Goal: Task Accomplishment & Management: Complete application form

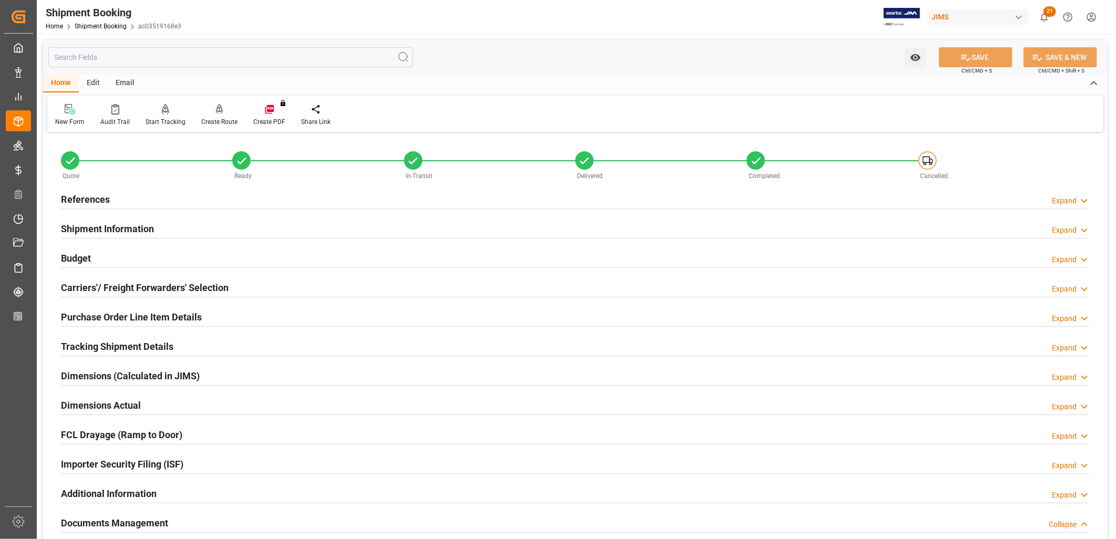
scroll to position [542, 0]
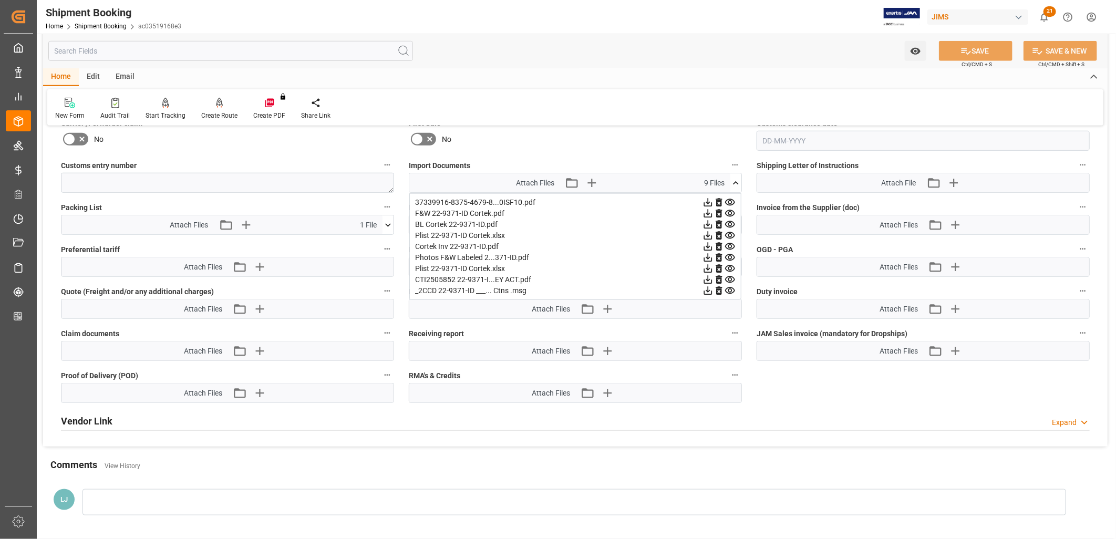
click at [735, 181] on icon at bounding box center [736, 182] width 6 height 3
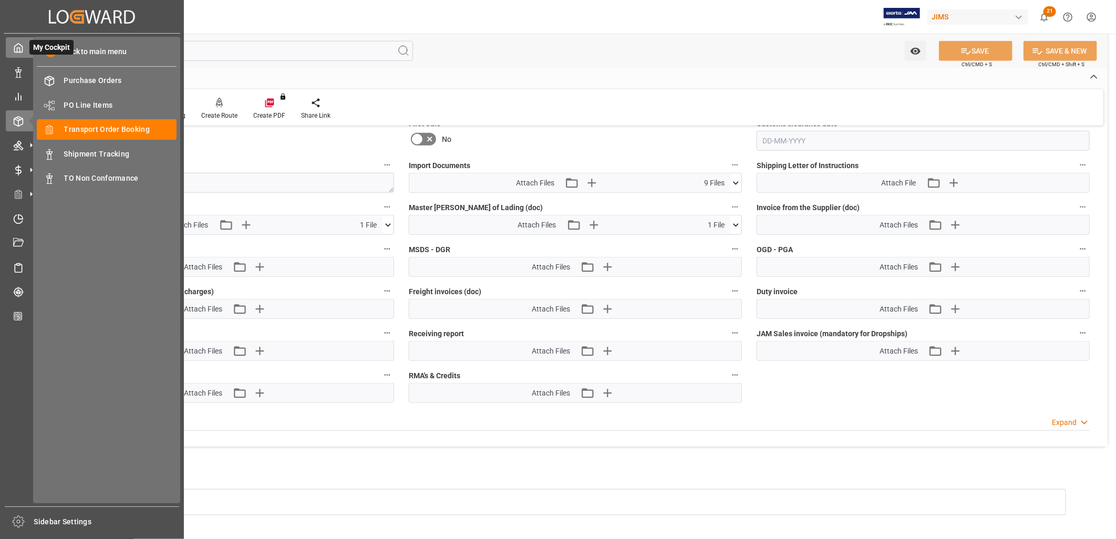
click at [19, 49] on polyline at bounding box center [18, 50] width 3 height 4
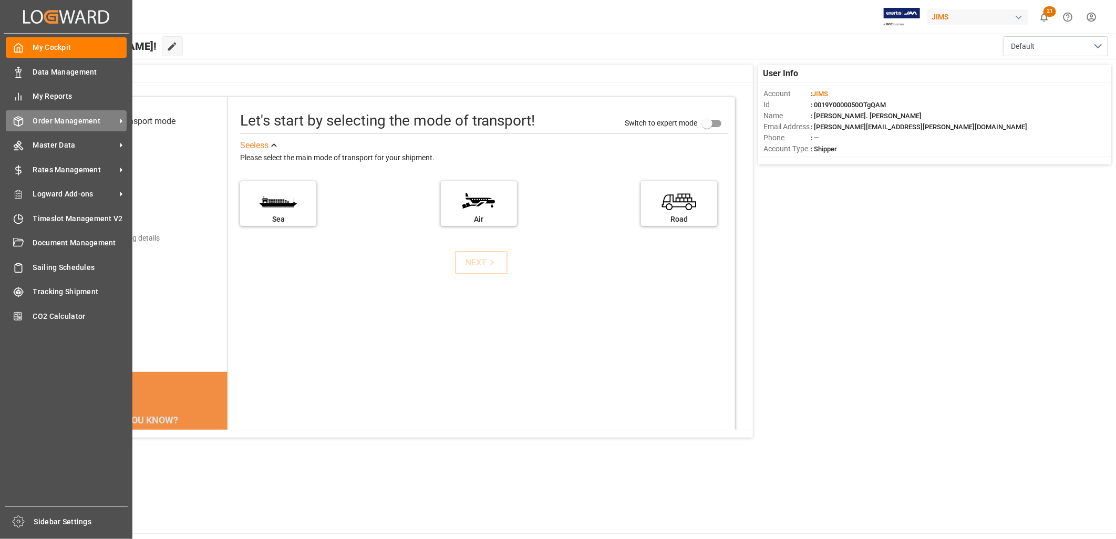
click at [91, 117] on span "Order Management" at bounding box center [74, 121] width 83 height 11
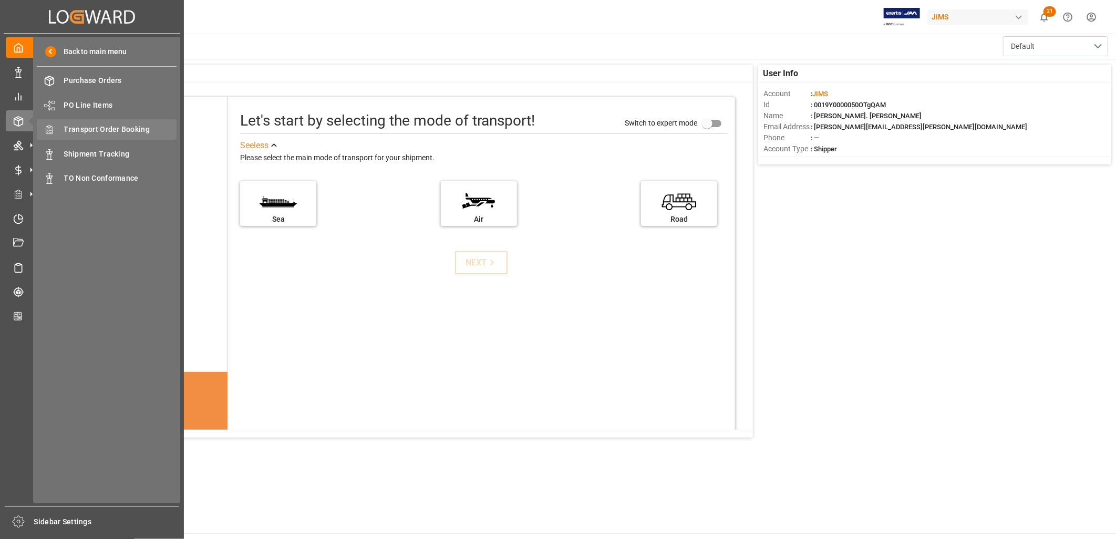
click at [116, 128] on span "Transport Order Booking" at bounding box center [120, 129] width 113 height 11
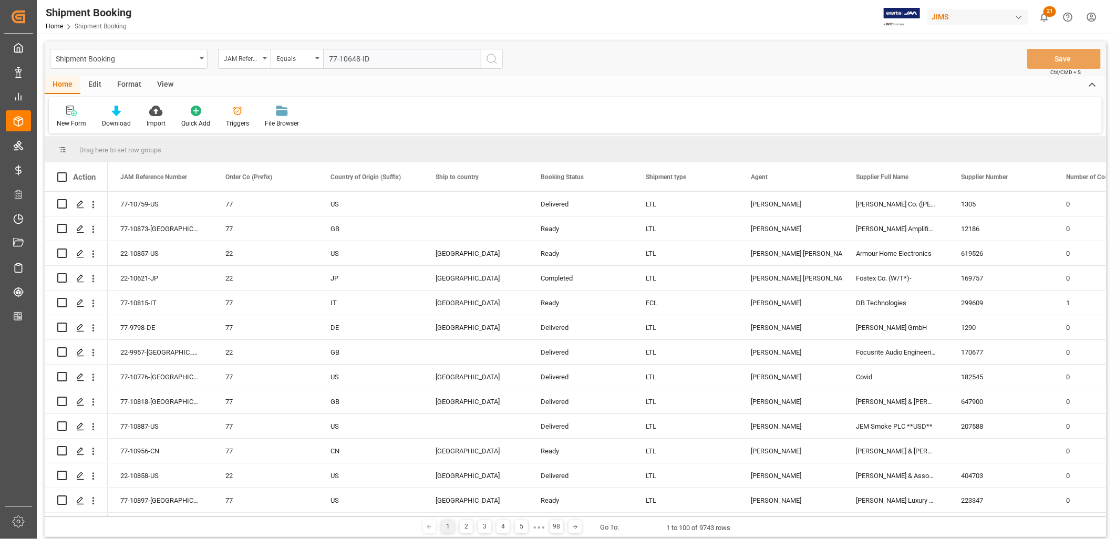
type input "77-10648-ID"
click at [492, 59] on icon "search button" at bounding box center [492, 59] width 13 height 13
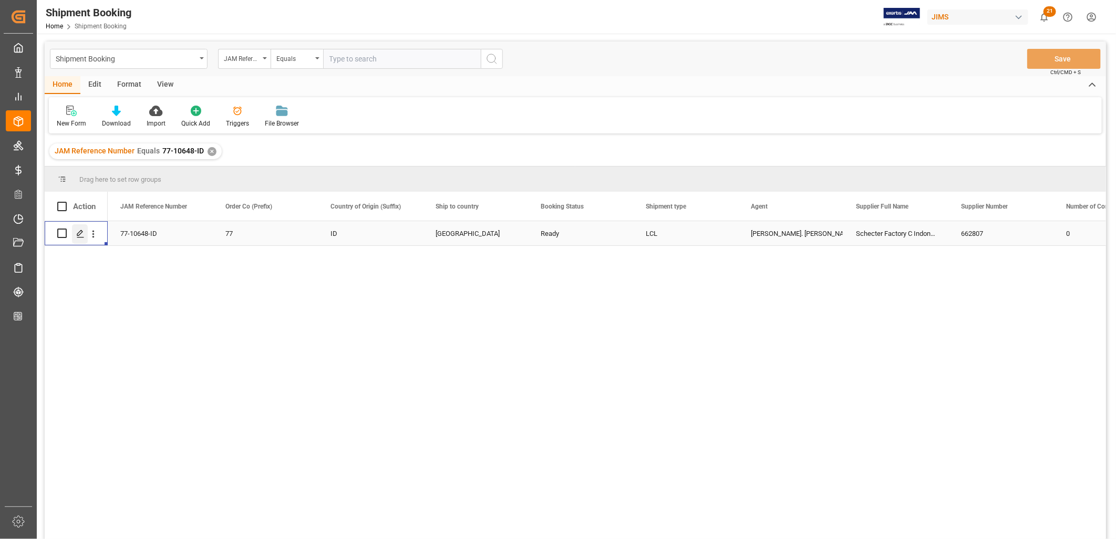
click at [77, 230] on icon "Press SPACE to select this row." at bounding box center [80, 234] width 8 height 8
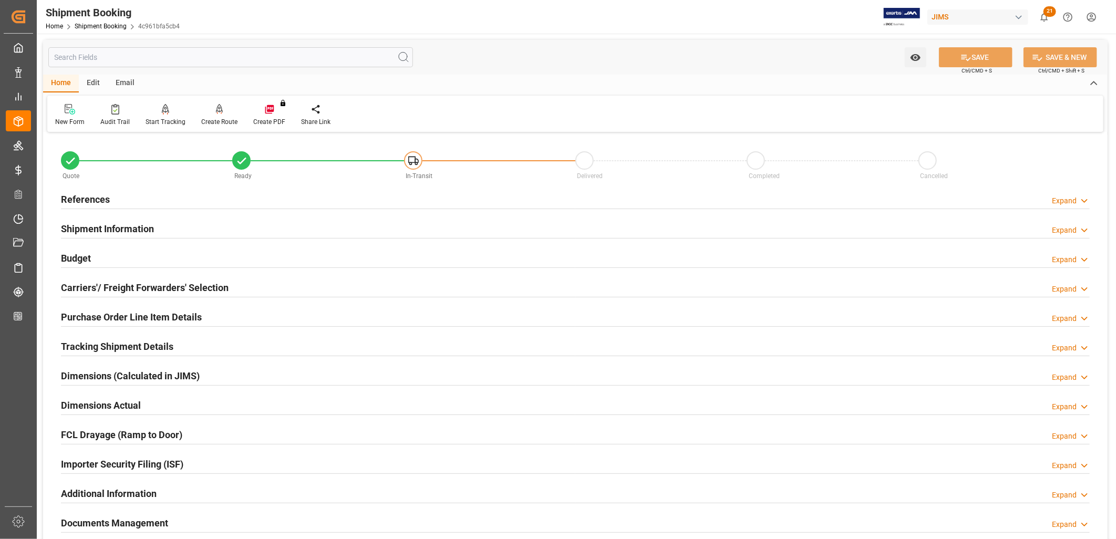
scroll to position [58, 0]
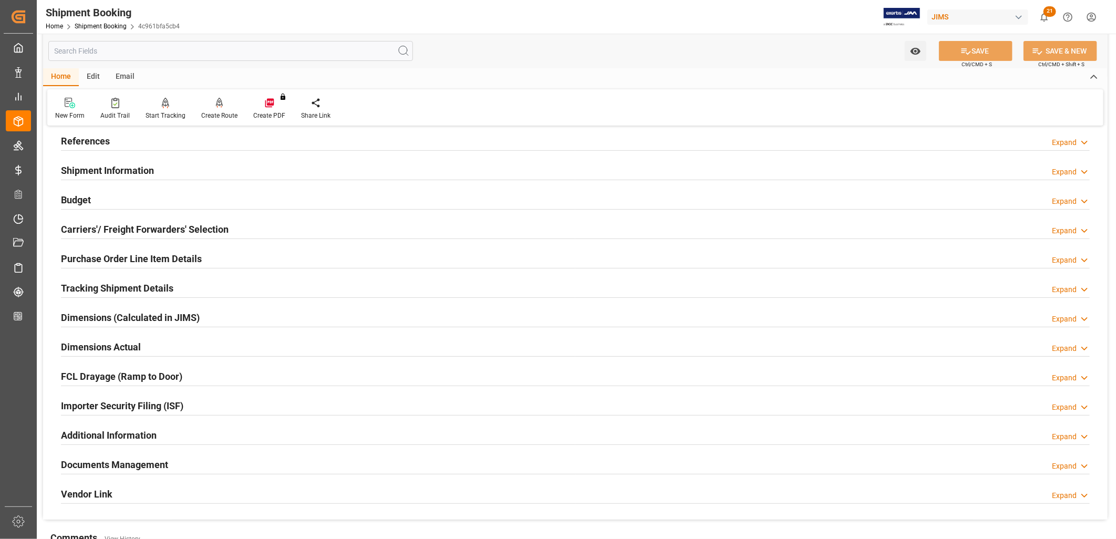
click at [143, 458] on h2 "Documents Management" at bounding box center [114, 465] width 107 height 14
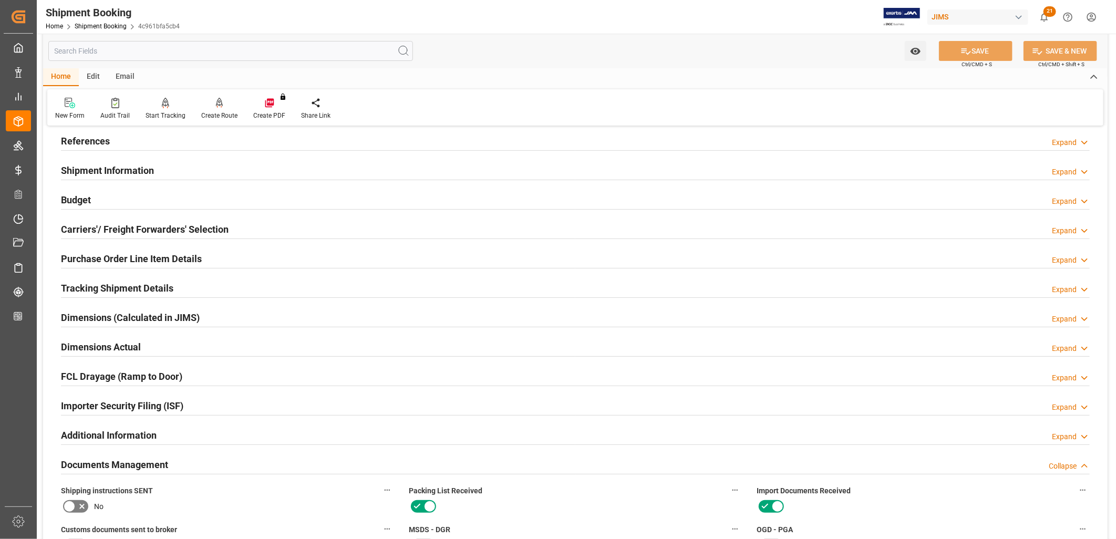
scroll to position [0, 0]
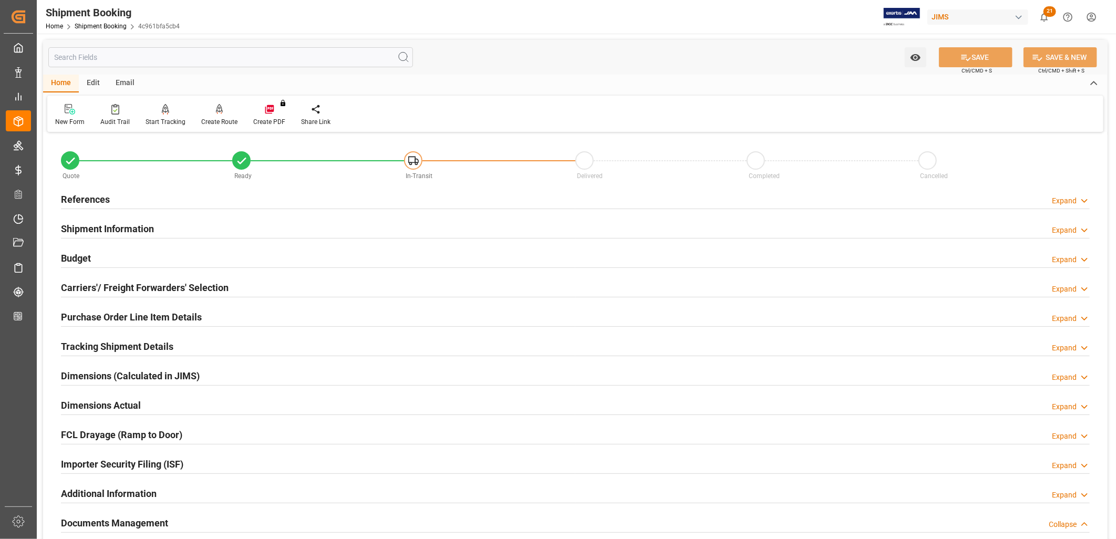
click at [195, 288] on h2 "Carriers'/ Freight Forwarders' Selection" at bounding box center [145, 288] width 168 height 14
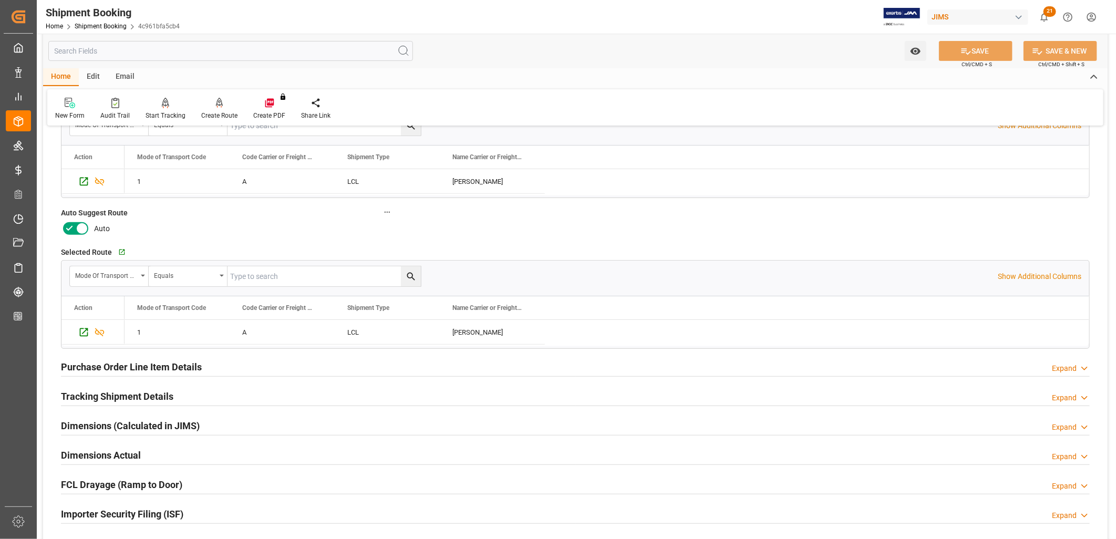
scroll to position [233, 0]
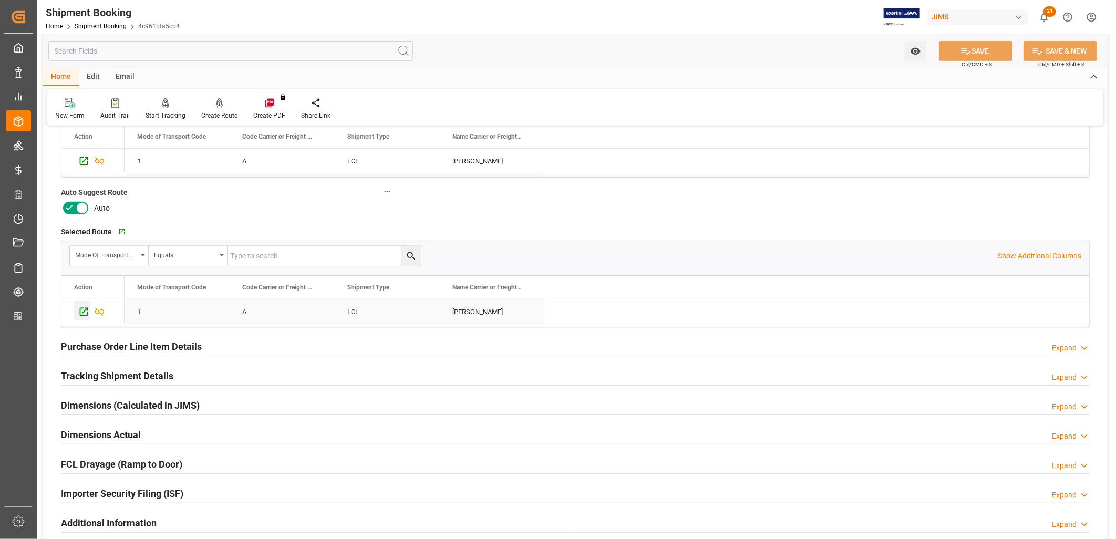
click at [84, 311] on icon "Press SPACE to select this row." at bounding box center [84, 312] width 8 height 8
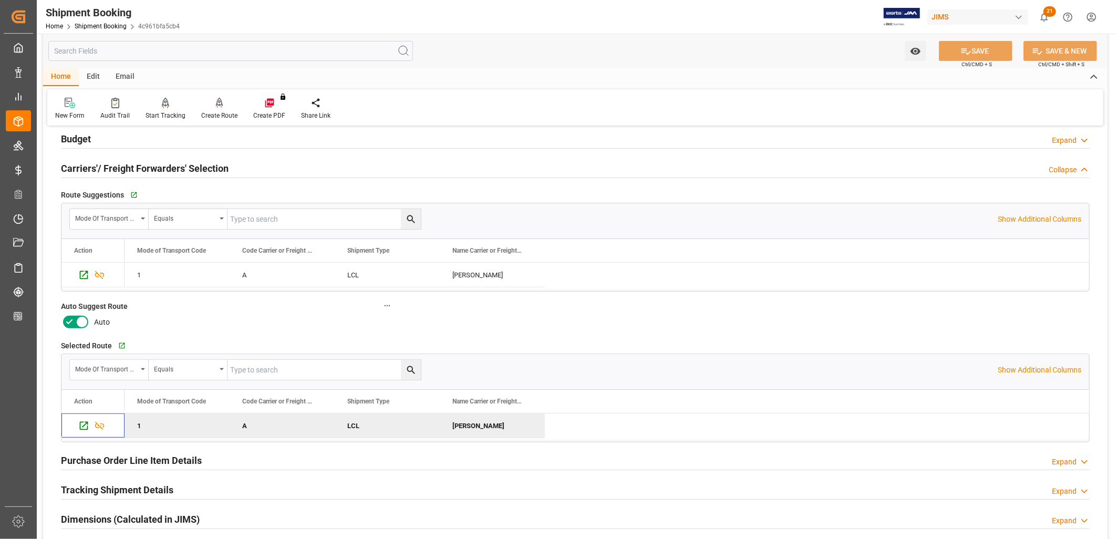
scroll to position [0, 0]
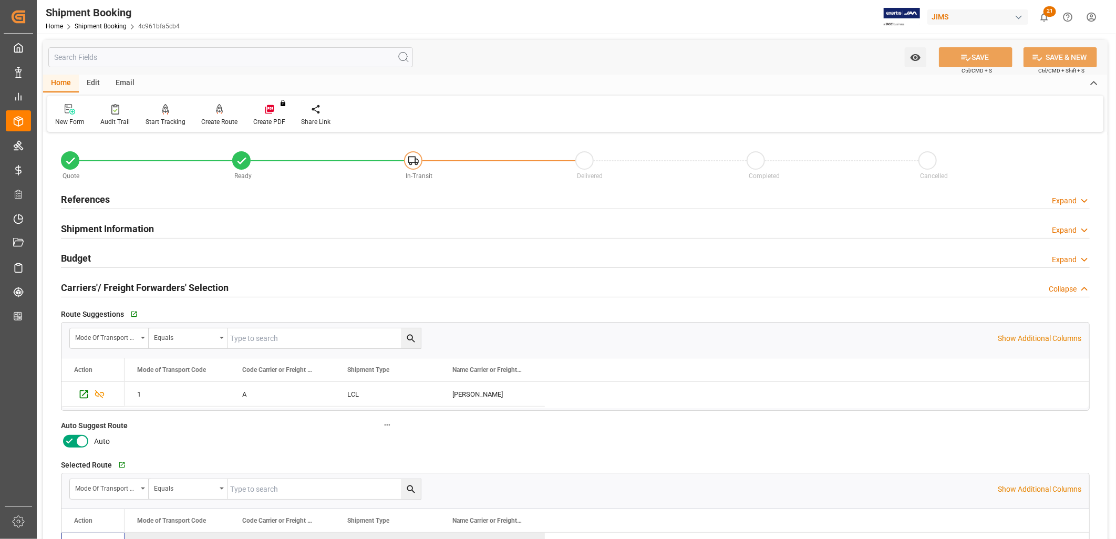
click at [109, 230] on h2 "Shipment Information" at bounding box center [107, 229] width 93 height 14
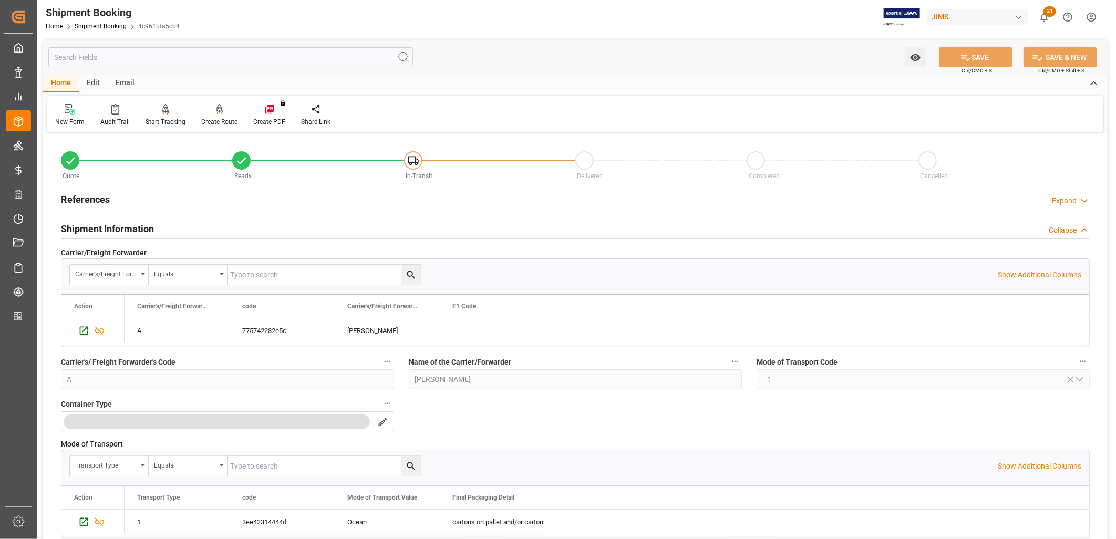
click at [107, 200] on h2 "References" at bounding box center [85, 199] width 49 height 14
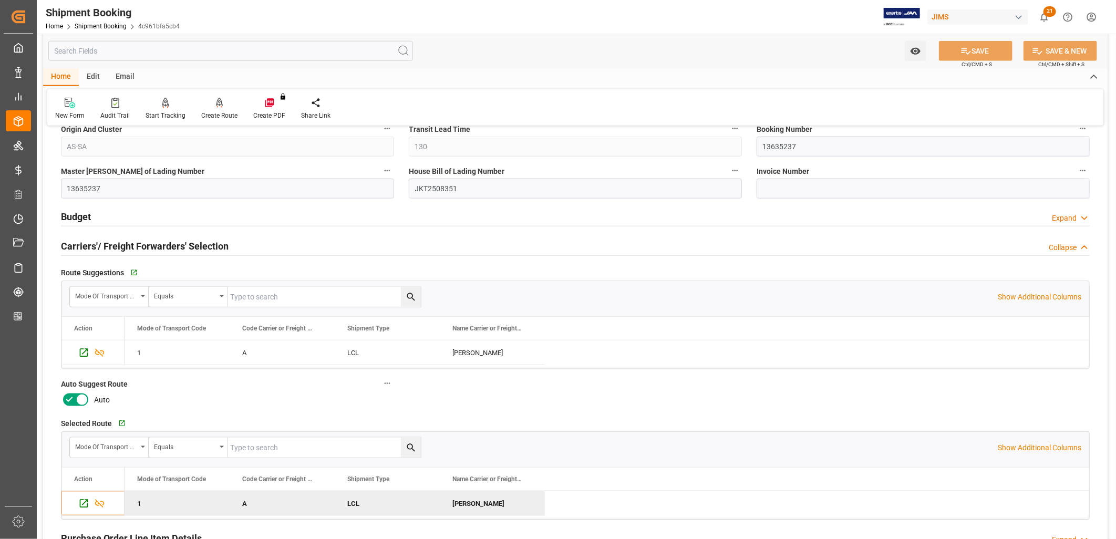
scroll to position [700, 0]
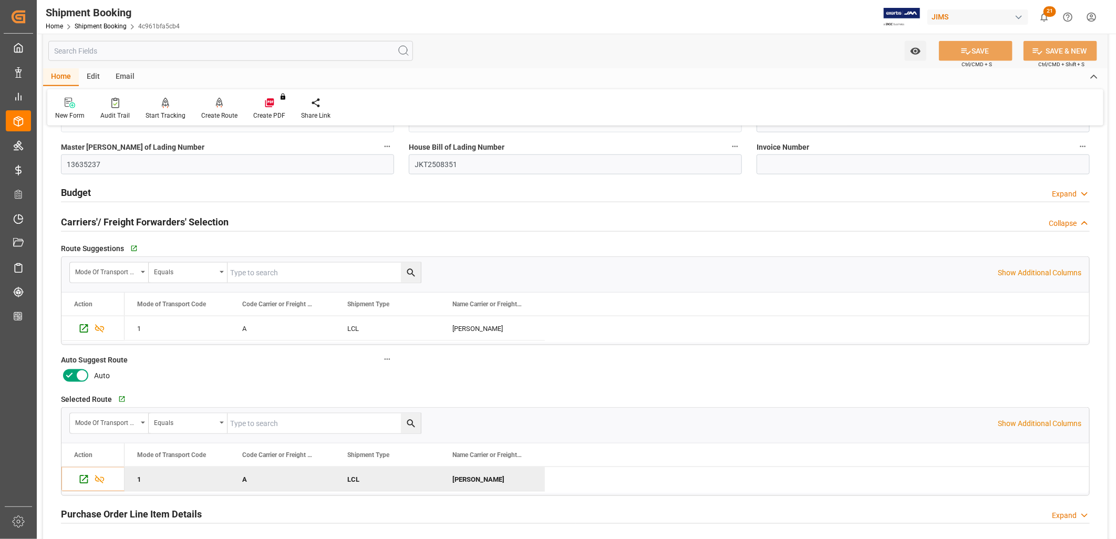
click at [71, 374] on icon at bounding box center [69, 375] width 13 height 13
click at [0, 0] on input "checkbox" at bounding box center [0, 0] width 0 height 0
click at [970, 53] on button "SAVE" at bounding box center [976, 51] width 74 height 20
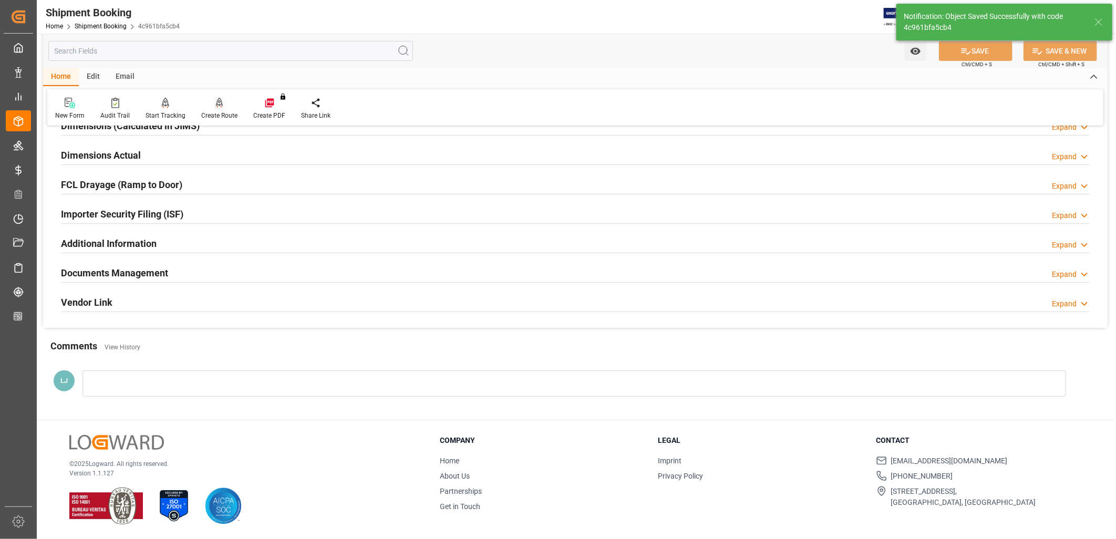
click at [216, 103] on icon at bounding box center [219, 103] width 7 height 11
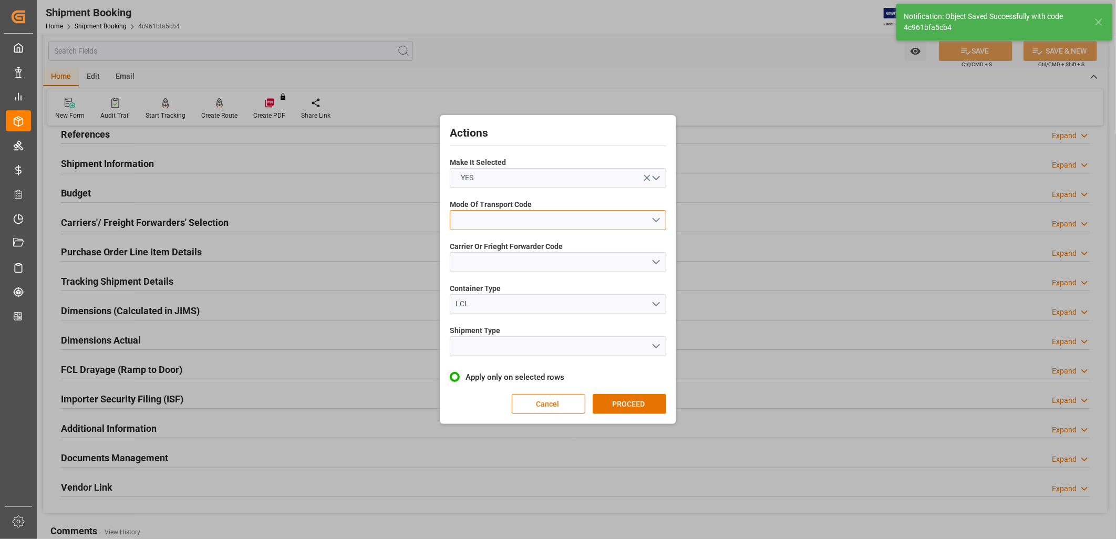
click at [658, 217] on button "open menu" at bounding box center [558, 220] width 217 height 20
click at [488, 218] on div "1- OCEAN" at bounding box center [557, 223] width 215 height 22
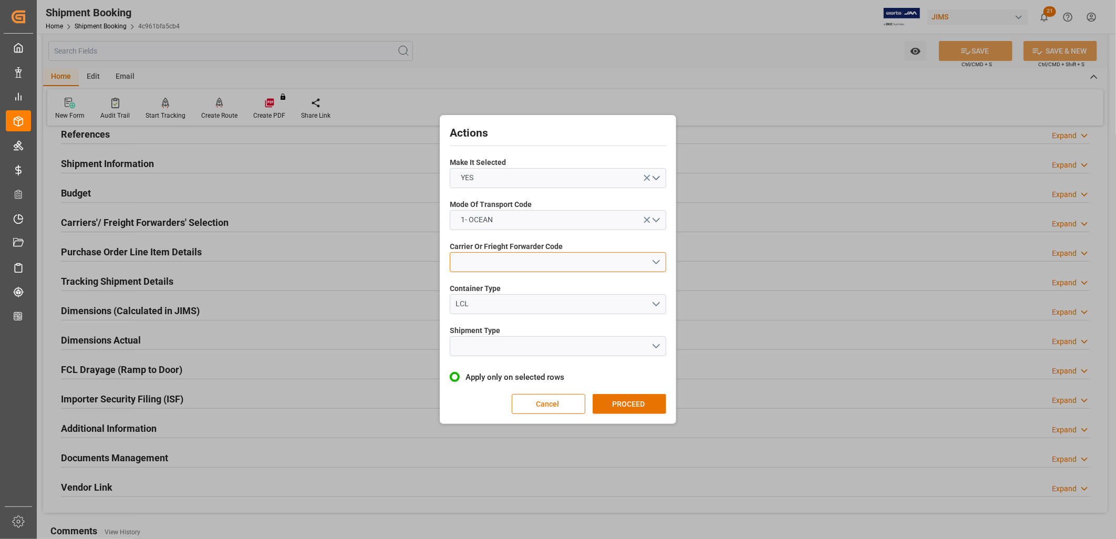
click at [657, 262] on button "open menu" at bounding box center [558, 262] width 217 height 20
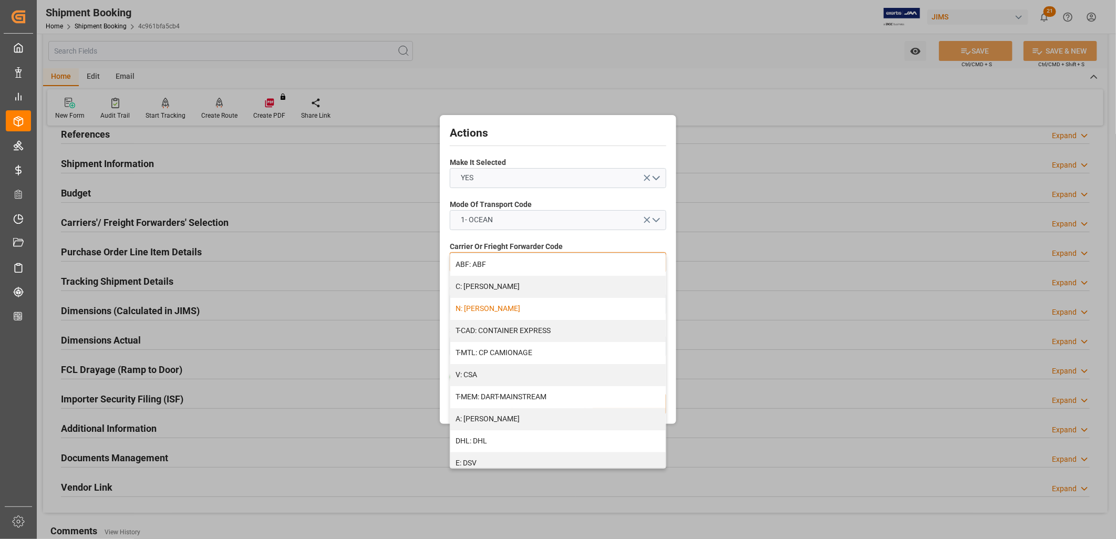
scroll to position [58, 0]
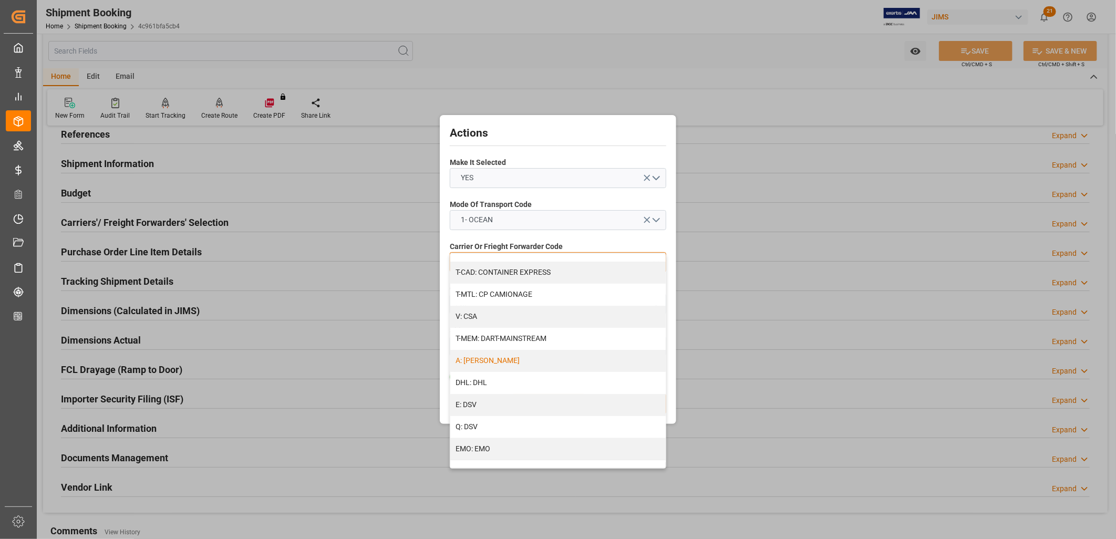
click at [489, 358] on div "A: DELMAR" at bounding box center [557, 361] width 215 height 22
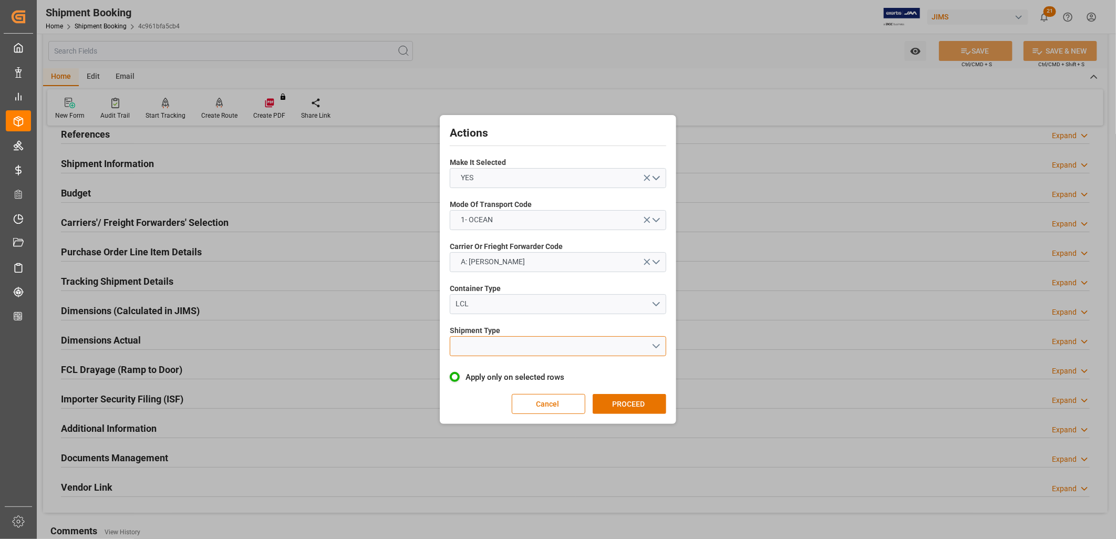
click at [656, 347] on button "open menu" at bounding box center [558, 346] width 217 height 20
click at [463, 369] on div "LCL" at bounding box center [557, 371] width 215 height 22
click at [611, 403] on button "PROCEED" at bounding box center [630, 404] width 74 height 20
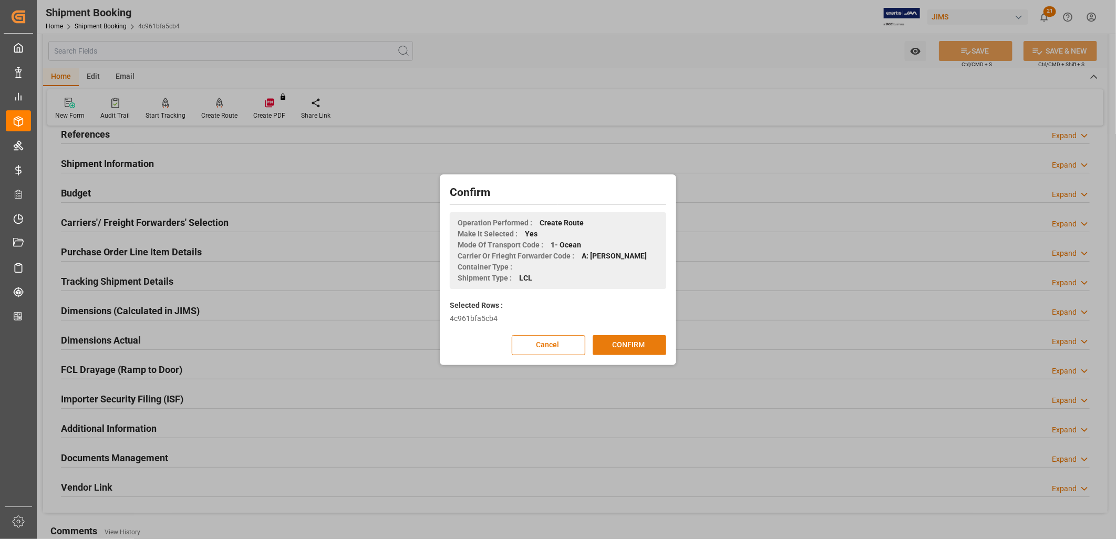
click at [647, 348] on button "CONFIRM" at bounding box center [630, 345] width 74 height 20
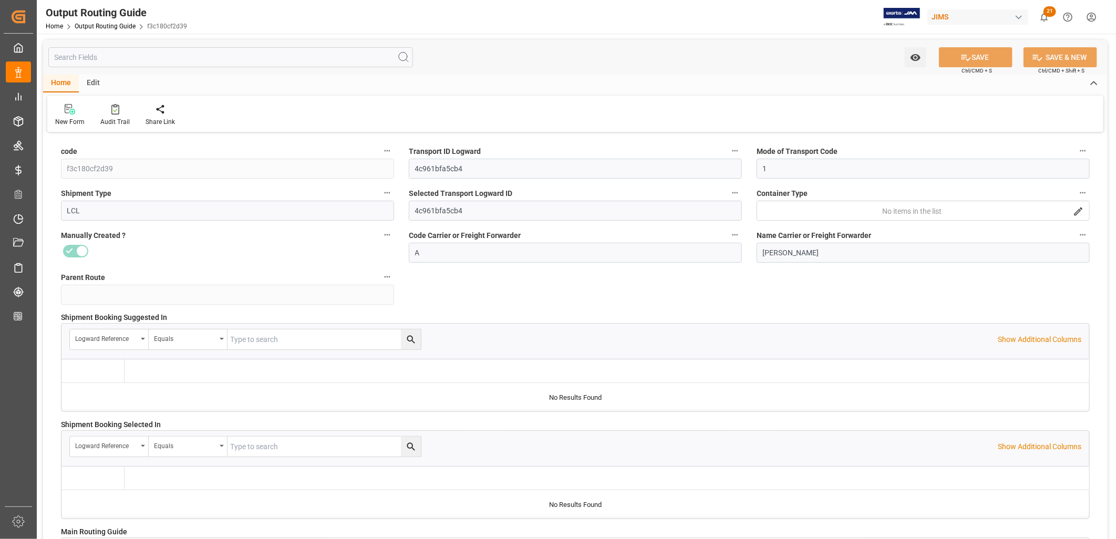
type input "19-08-2025 19:36"
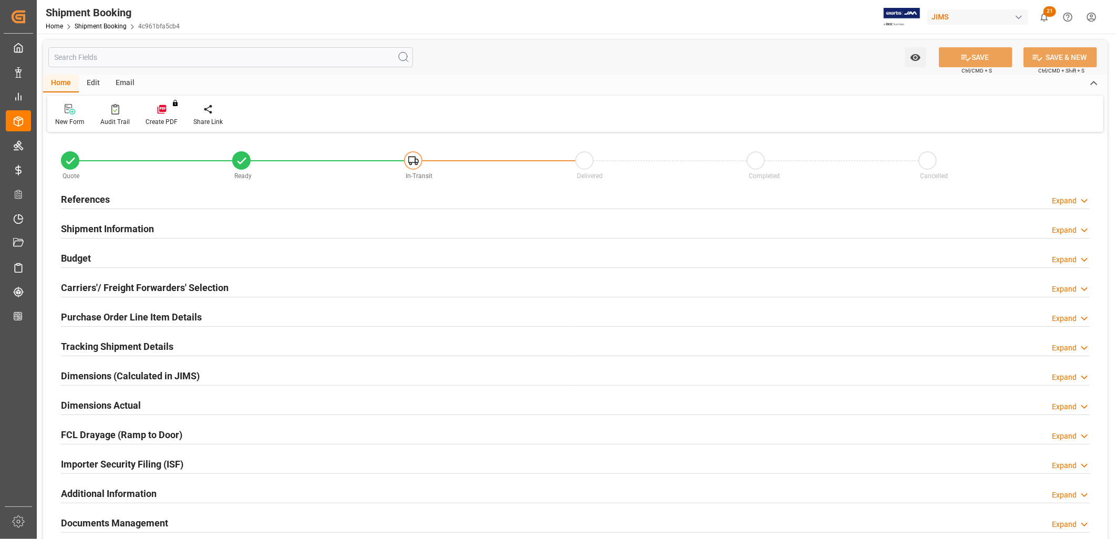
type input "0"
type input "[DATE]"
click at [86, 196] on h2 "References" at bounding box center [85, 199] width 49 height 14
click at [95, 193] on h2 "References" at bounding box center [85, 199] width 49 height 14
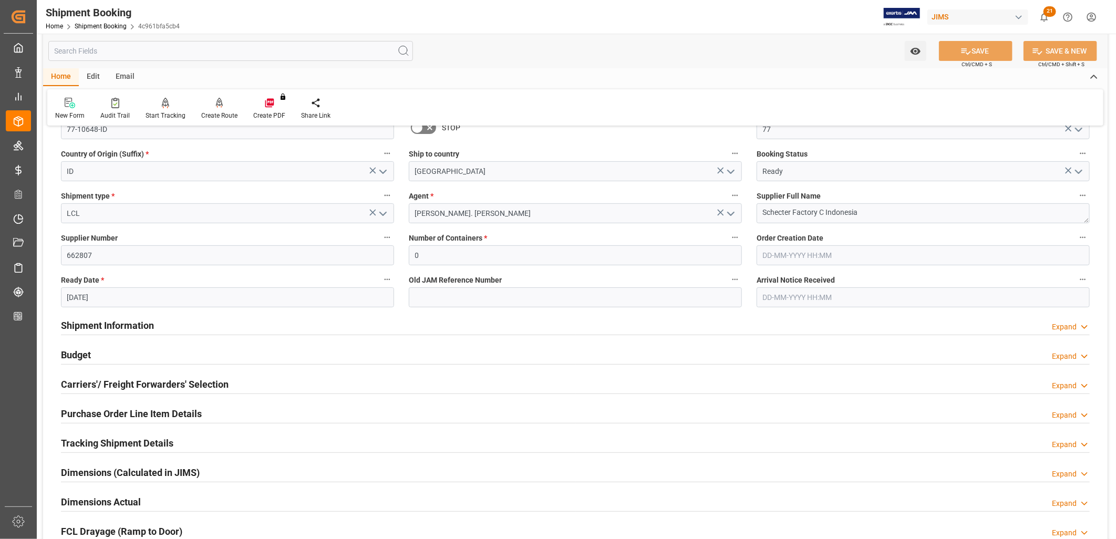
scroll to position [117, 0]
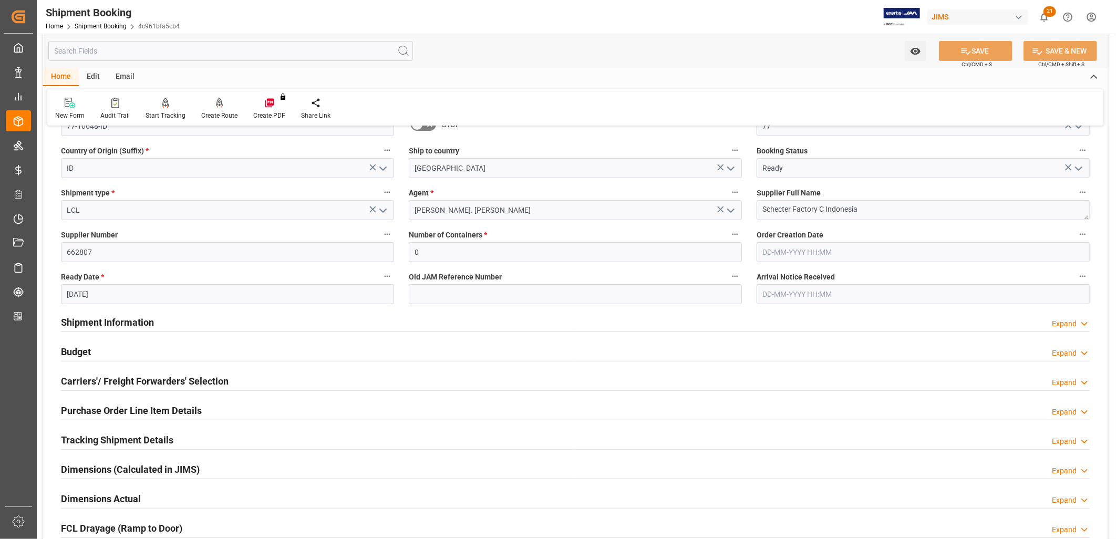
click at [142, 321] on h2 "Shipment Information" at bounding box center [107, 322] width 93 height 14
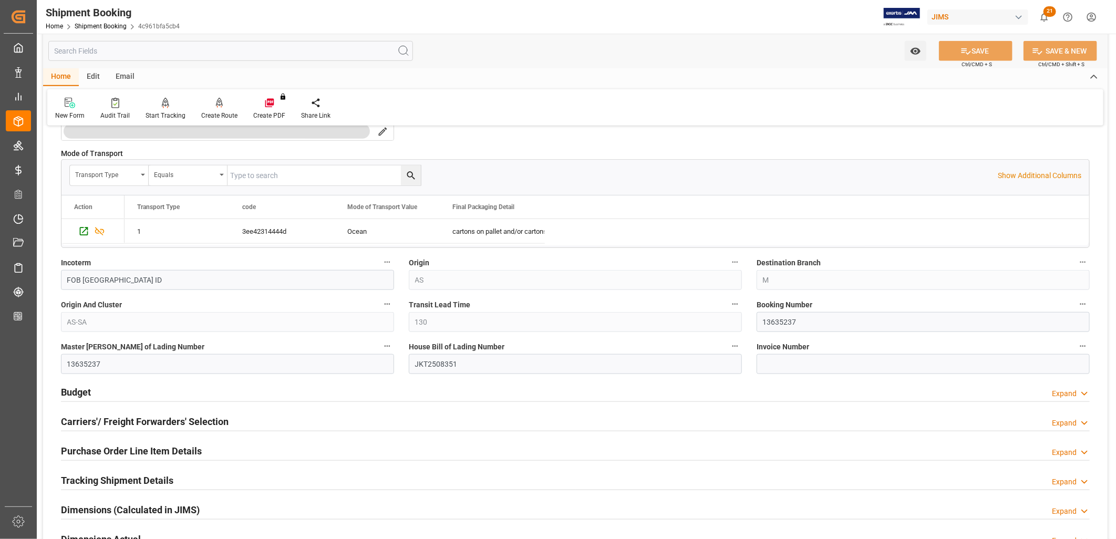
scroll to position [525, 0]
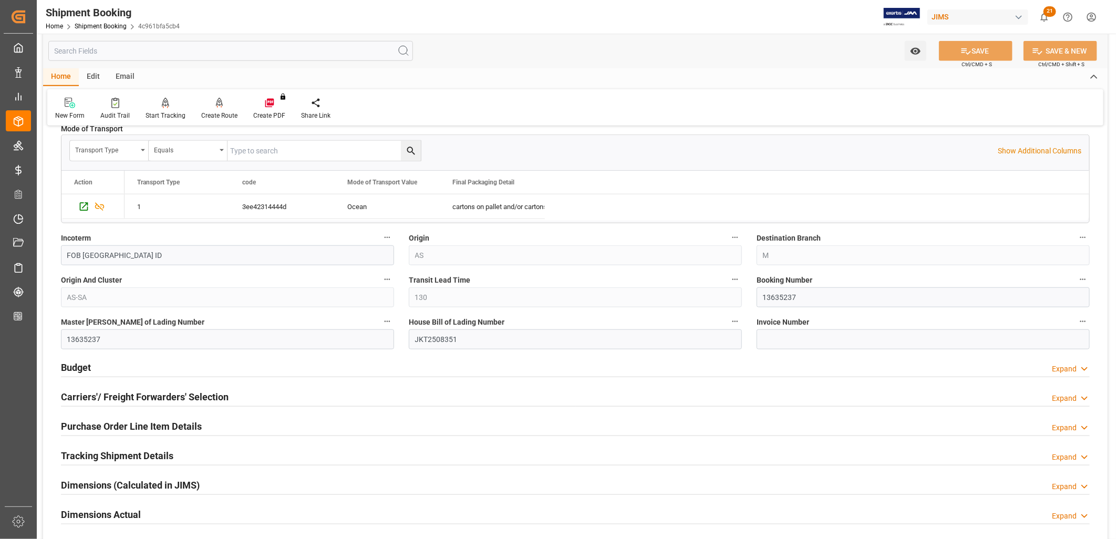
click at [167, 393] on h2 "Carriers'/ Freight Forwarders' Selection" at bounding box center [145, 397] width 168 height 14
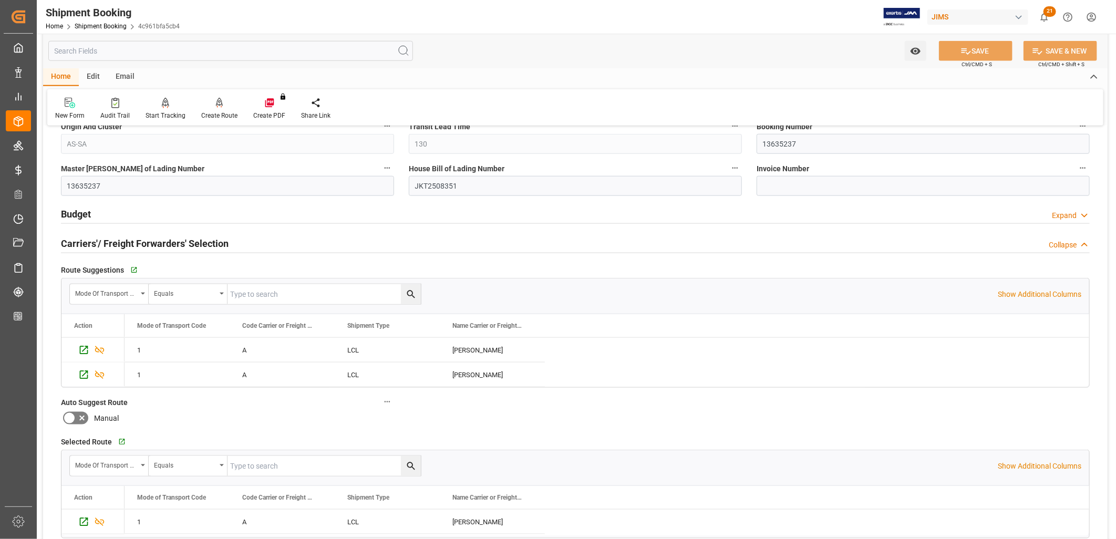
scroll to position [700, 0]
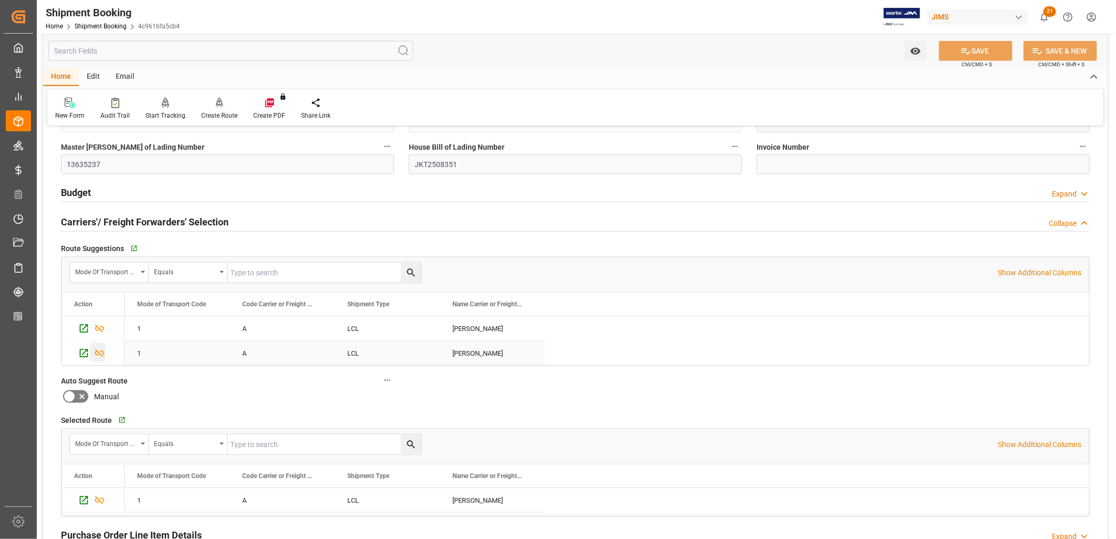
click at [98, 354] on icon "Press SPACE to select this row." at bounding box center [99, 353] width 11 height 11
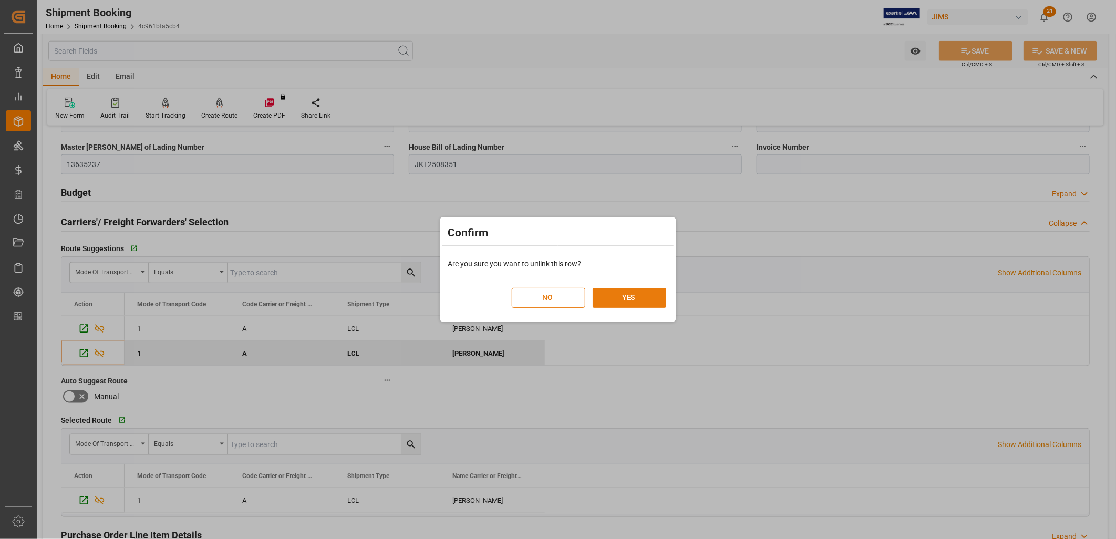
click at [634, 295] on button "YES" at bounding box center [630, 298] width 74 height 20
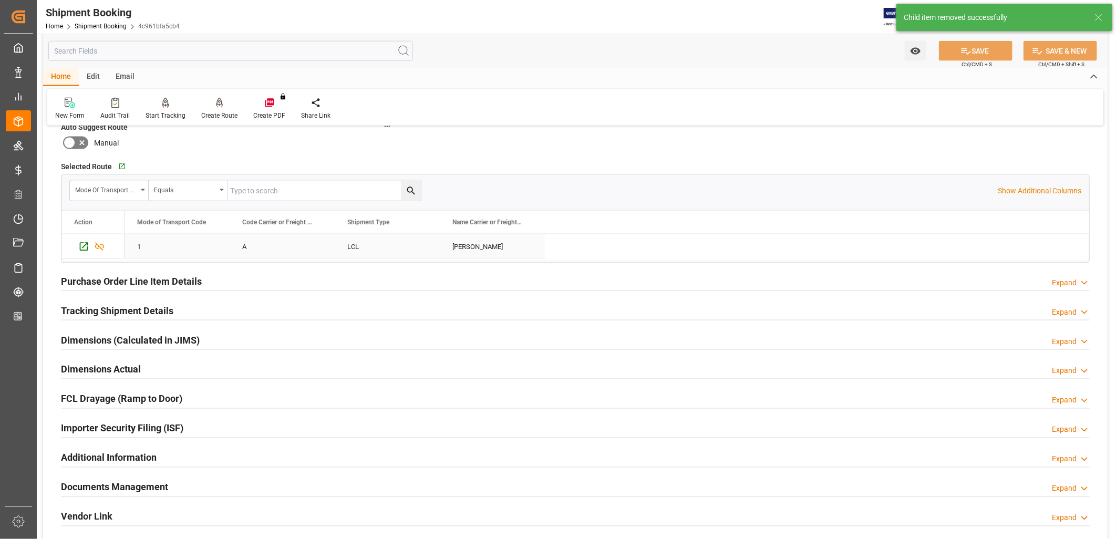
scroll to position [934, 0]
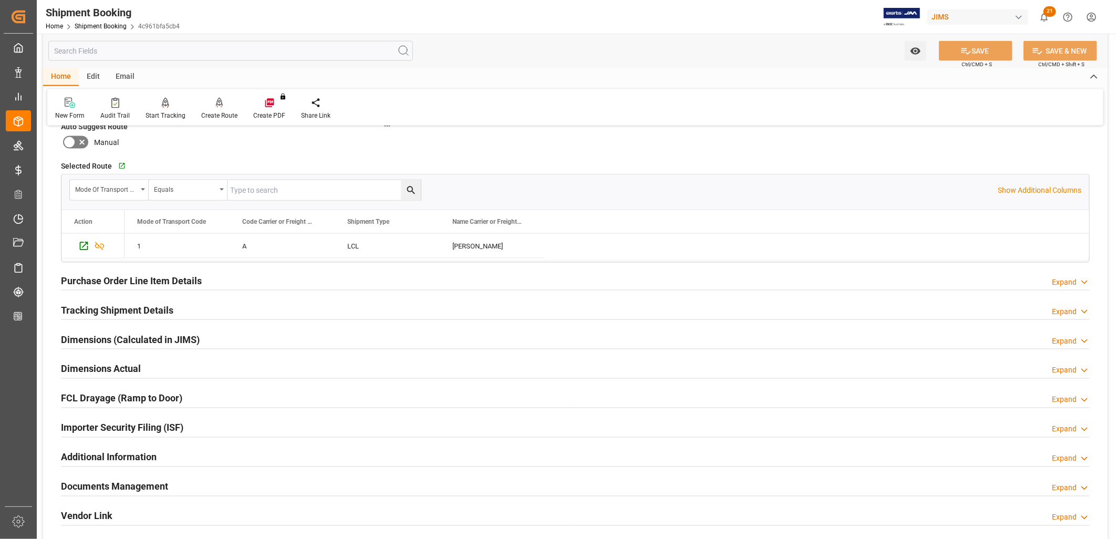
click at [162, 308] on h2 "Tracking Shipment Details" at bounding box center [117, 310] width 112 height 14
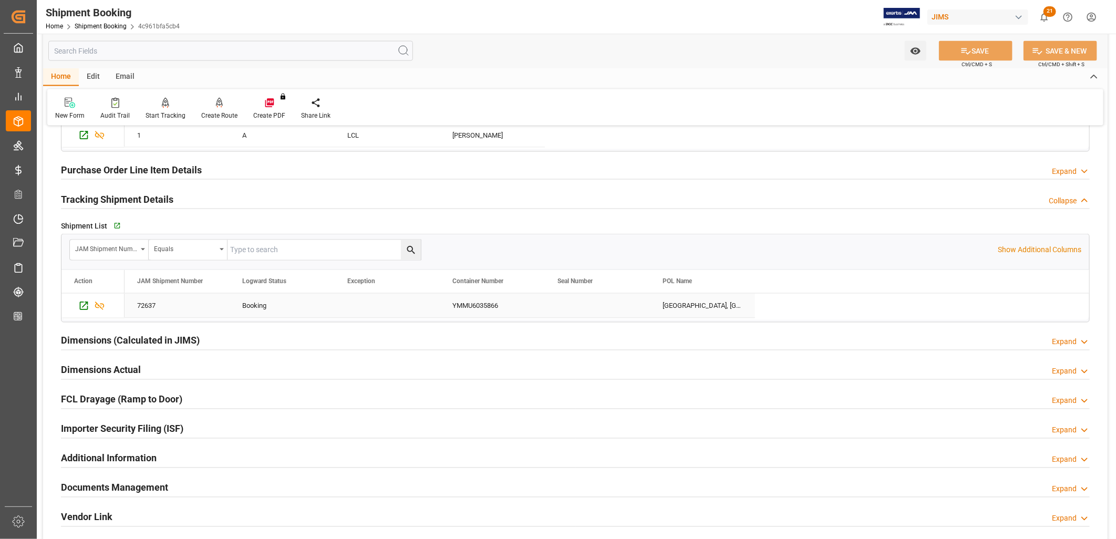
scroll to position [1051, 0]
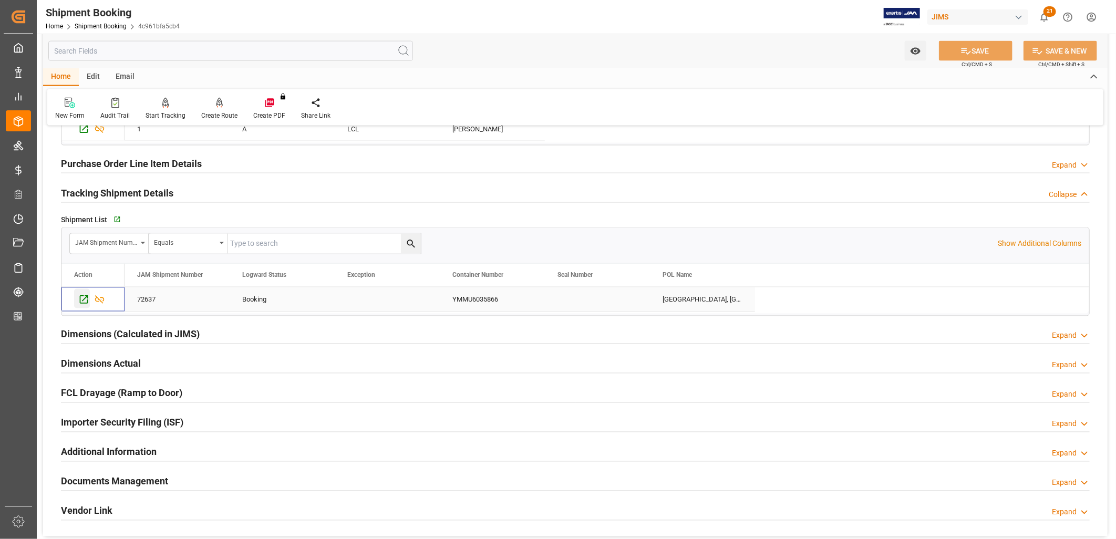
click at [83, 300] on icon "Press SPACE to select this row." at bounding box center [83, 299] width 11 height 11
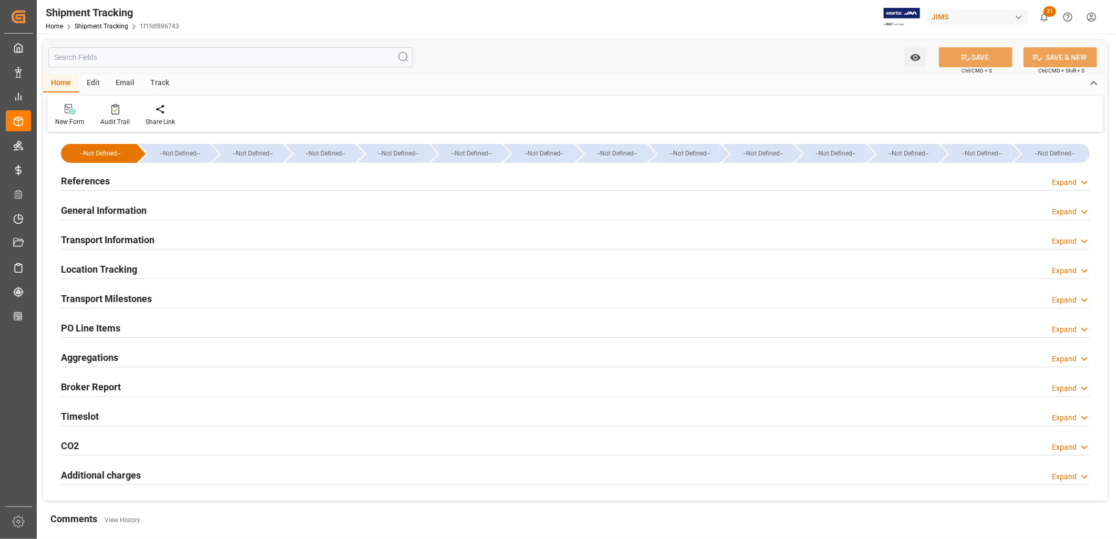
type input "[DATE]"
click at [95, 179] on h2 "References" at bounding box center [85, 181] width 49 height 14
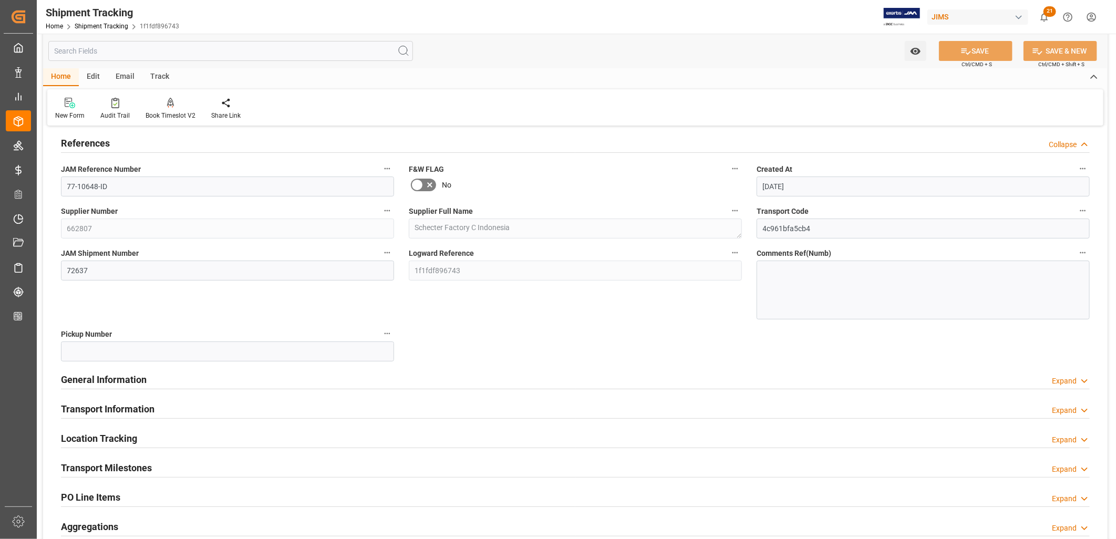
scroll to position [58, 0]
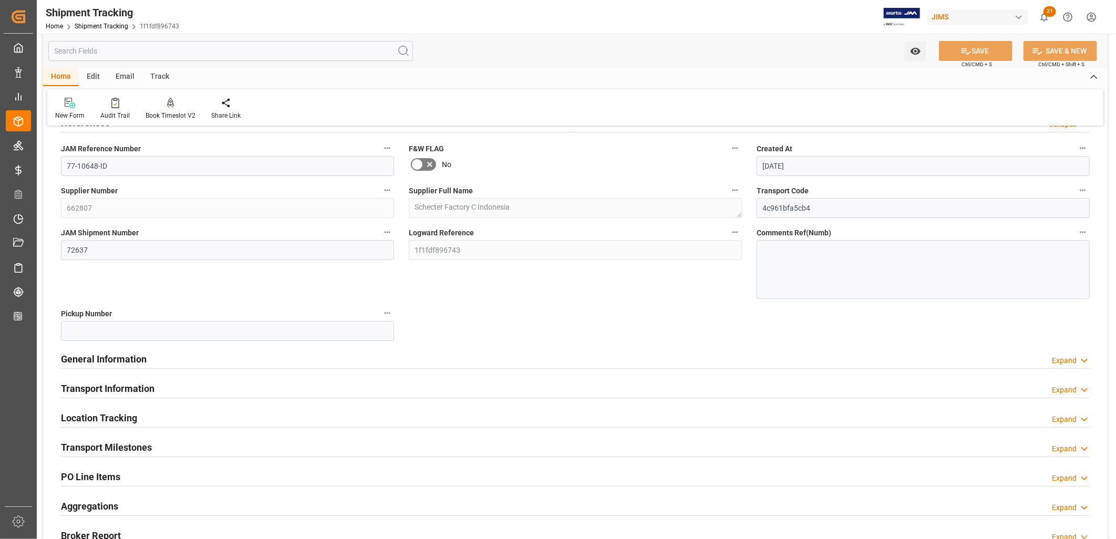
click at [130, 354] on h2 "General Information" at bounding box center [104, 359] width 86 height 14
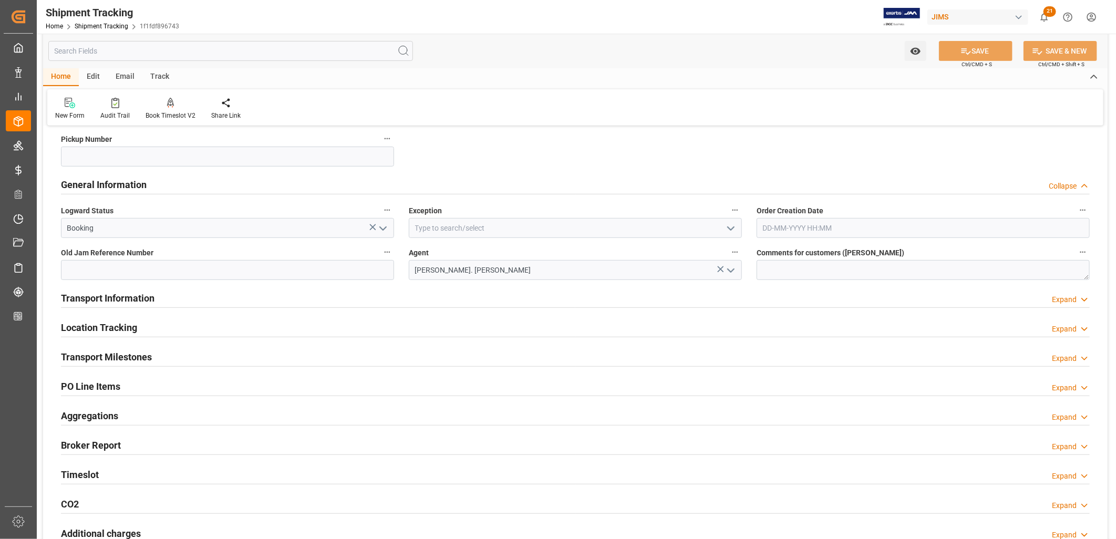
scroll to position [233, 0]
click at [117, 295] on h2 "Transport Information" at bounding box center [108, 298] width 94 height 14
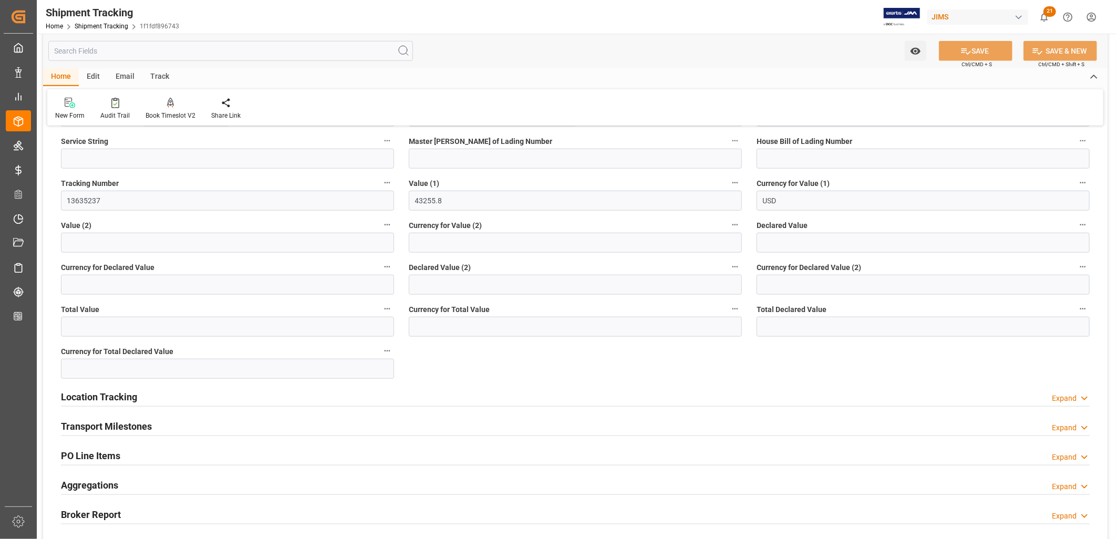
scroll to position [642, 0]
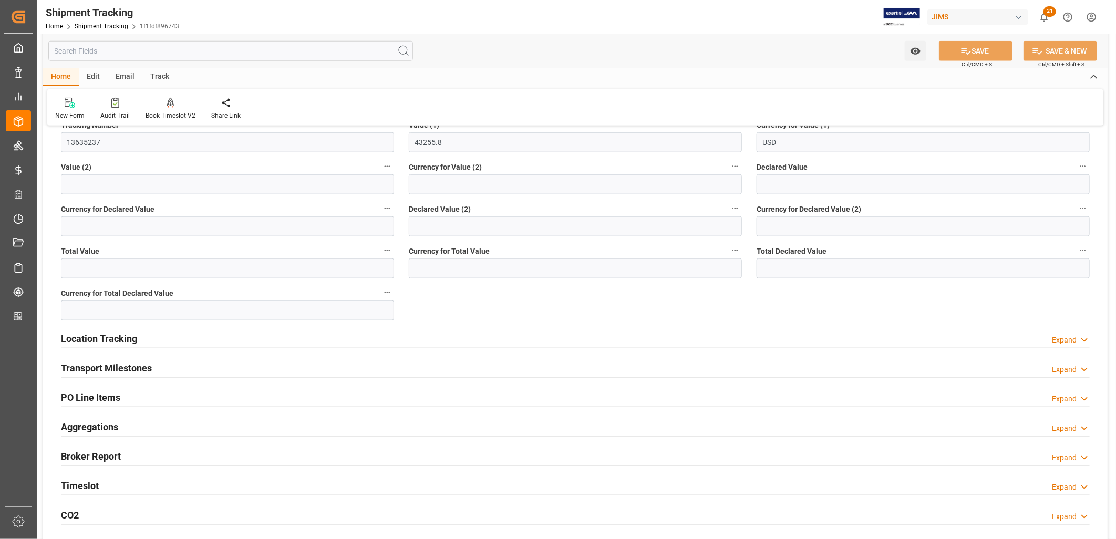
click at [118, 363] on h2 "Transport Milestones" at bounding box center [106, 368] width 91 height 14
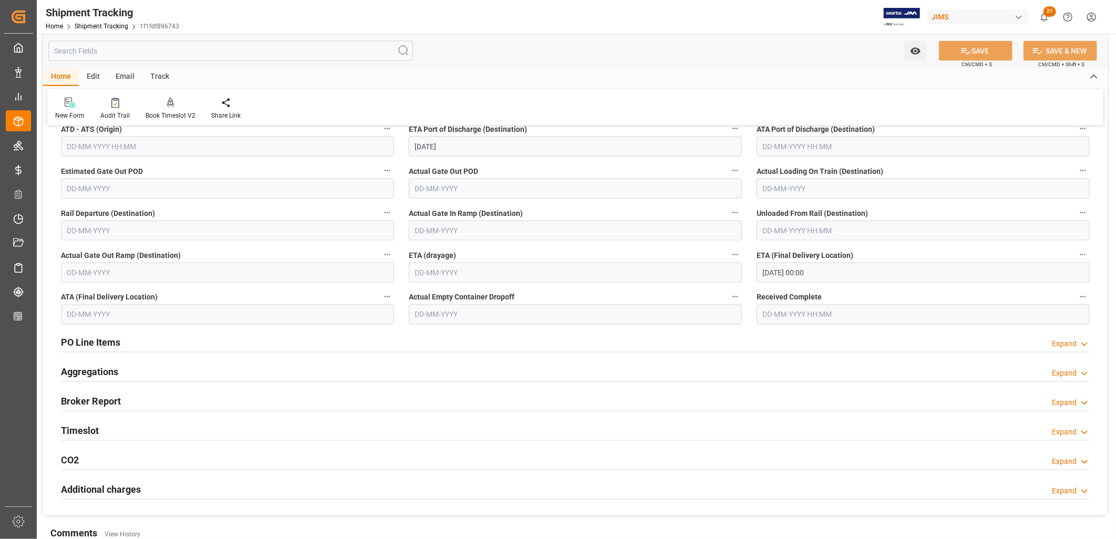
scroll to position [992, 0]
click at [94, 343] on h2 "PO Line Items" at bounding box center [90, 342] width 59 height 14
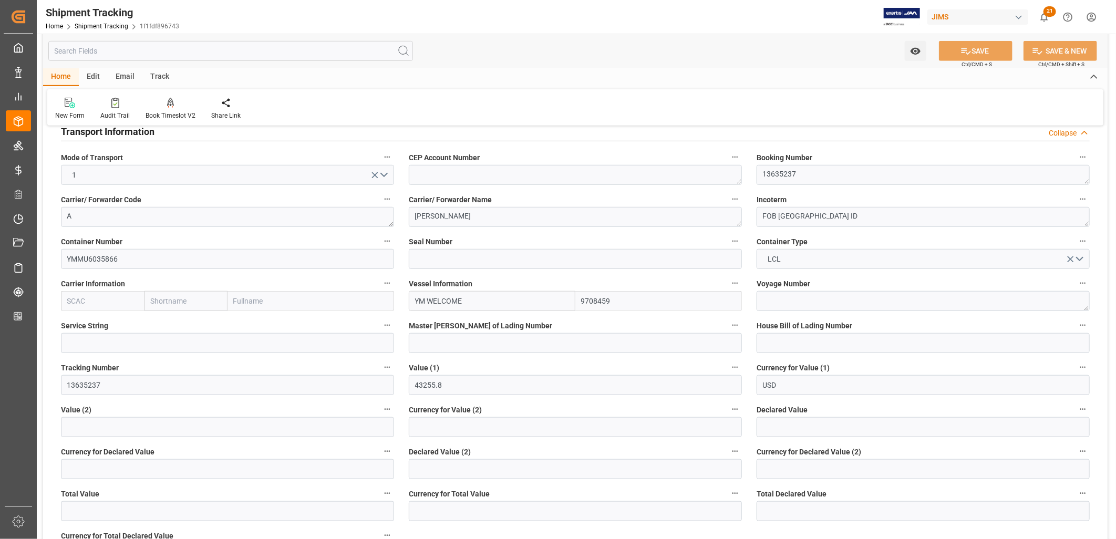
scroll to position [233, 0]
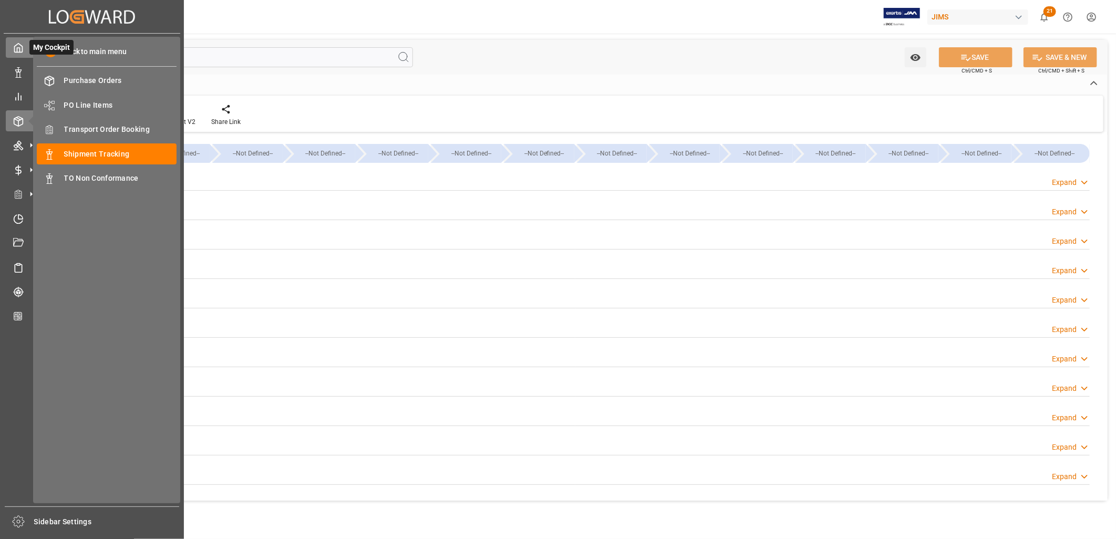
click at [22, 50] on icon at bounding box center [19, 48] width 8 height 9
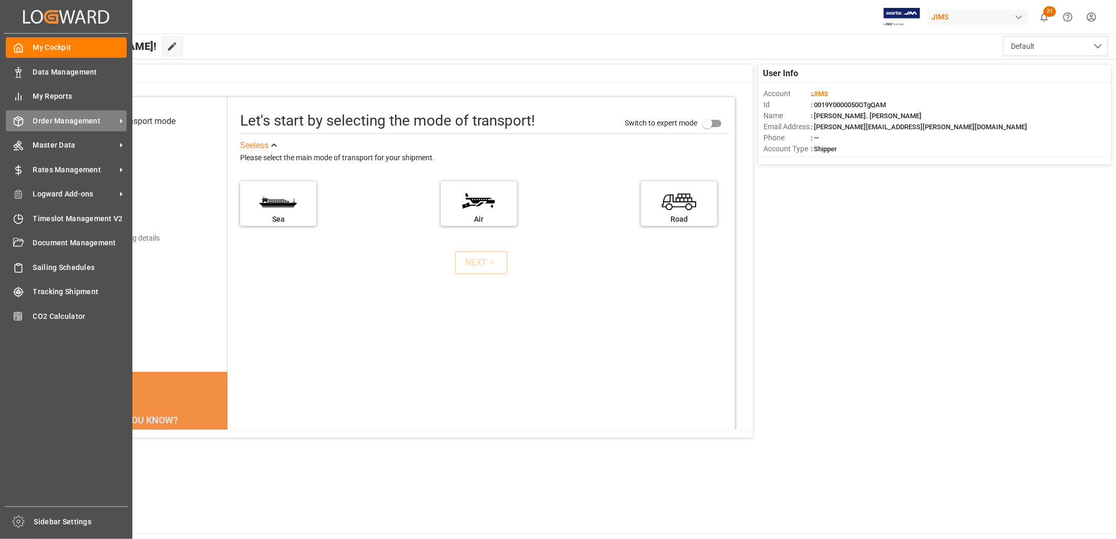
click at [83, 123] on span "Order Management" at bounding box center [74, 121] width 83 height 11
